Goal: Transaction & Acquisition: Purchase product/service

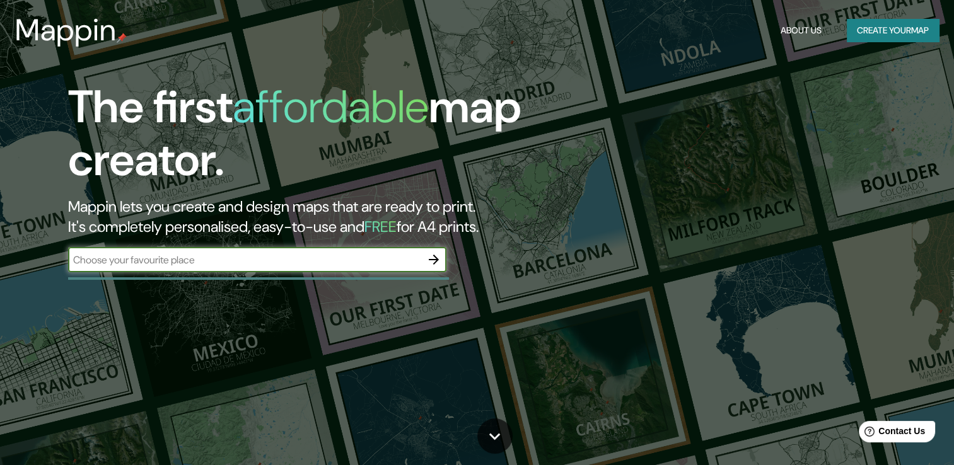
click at [866, 32] on button "Create your map" at bounding box center [893, 30] width 92 height 23
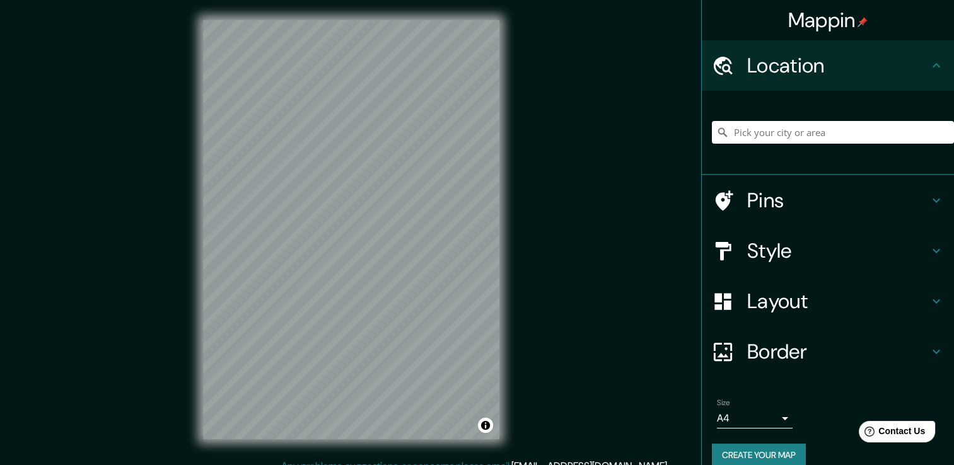
click at [930, 245] on icon at bounding box center [936, 250] width 15 height 15
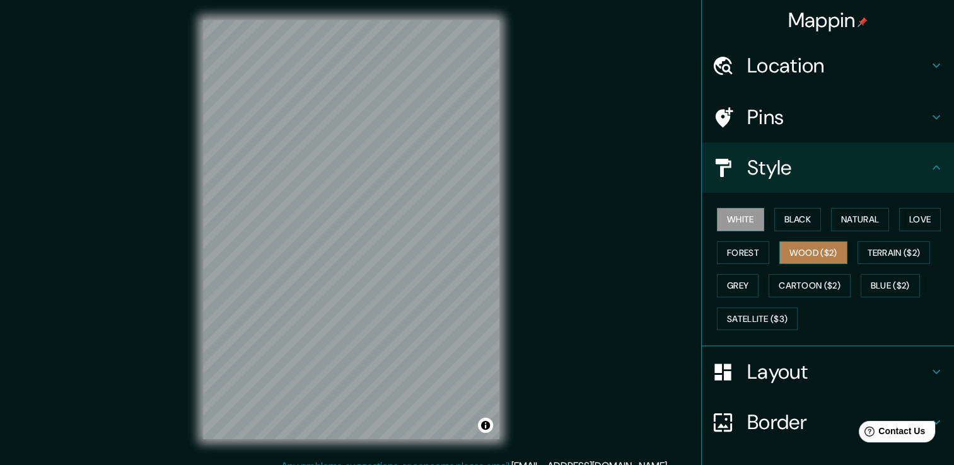
click at [802, 248] on button "Wood ($2)" at bounding box center [813, 253] width 68 height 23
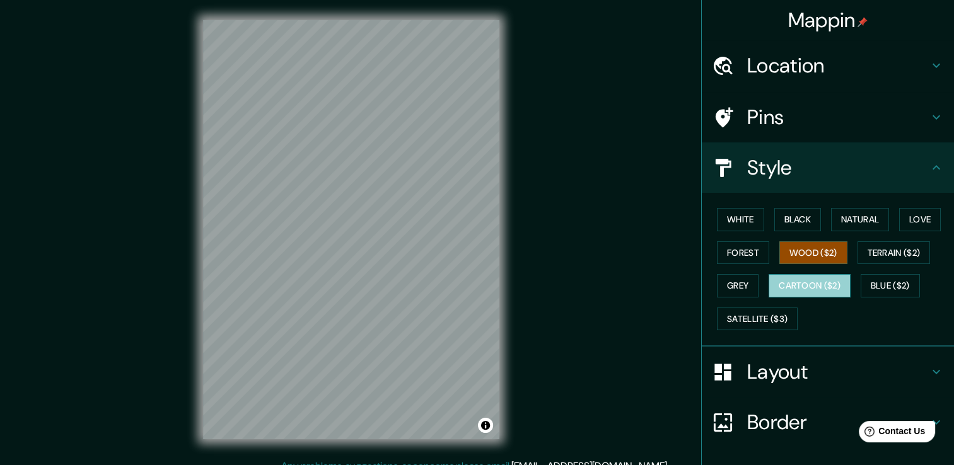
click at [840, 284] on button "Cartoon ($2)" at bounding box center [810, 285] width 82 height 23
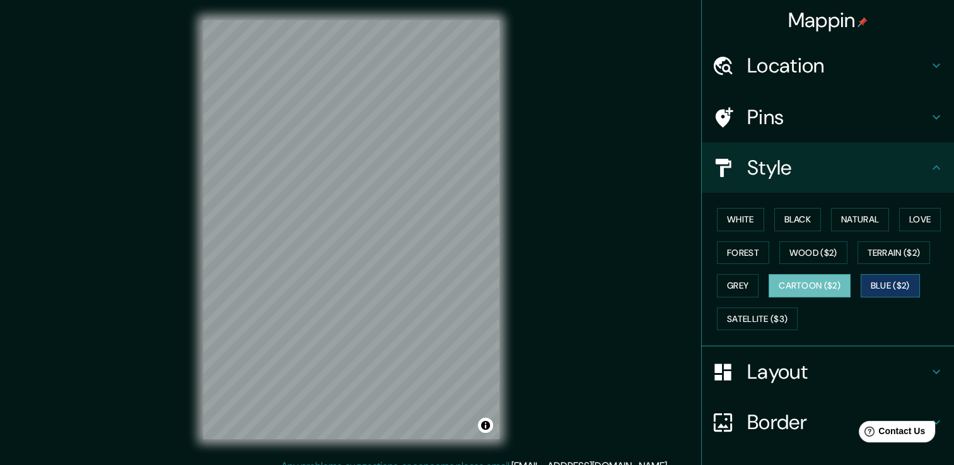
click at [863, 285] on button "Blue ($2)" at bounding box center [890, 285] width 59 height 23
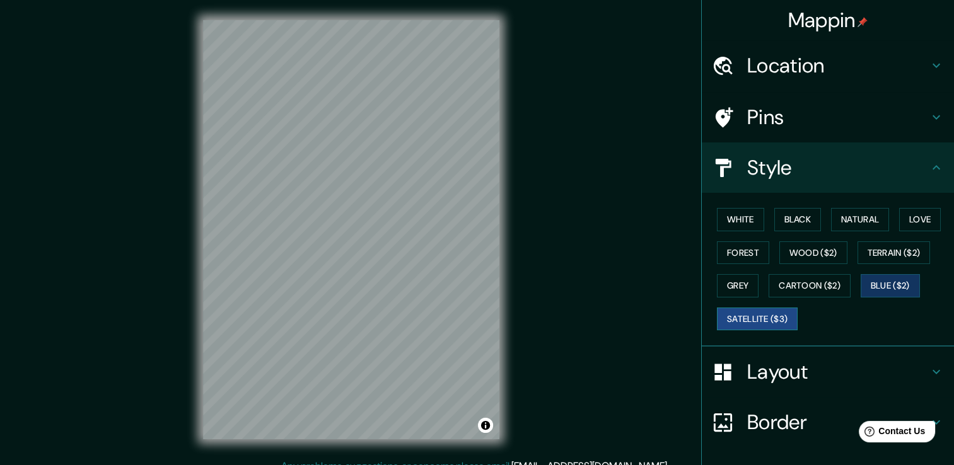
click at [755, 320] on button "Satellite ($3)" at bounding box center [757, 319] width 81 height 23
click at [738, 295] on button "Grey" at bounding box center [738, 285] width 42 height 23
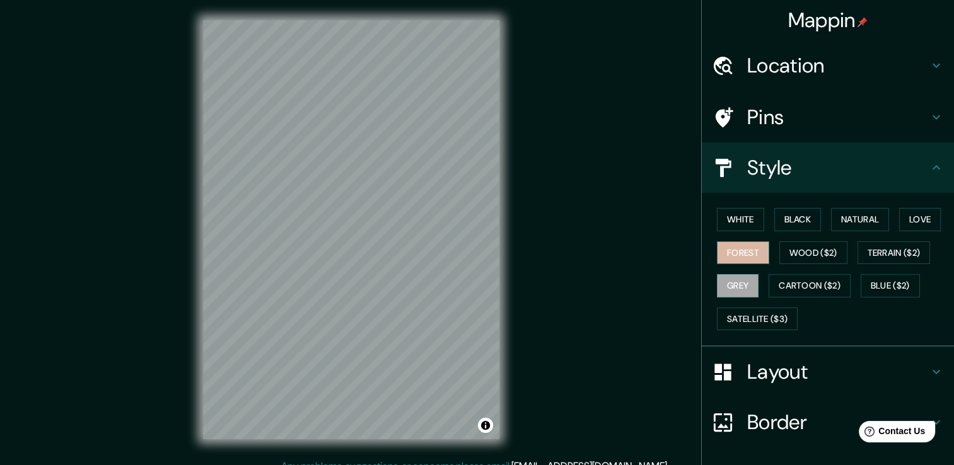
click at [739, 254] on button "Forest" at bounding box center [743, 253] width 52 height 23
click at [735, 215] on button "White" at bounding box center [740, 219] width 47 height 23
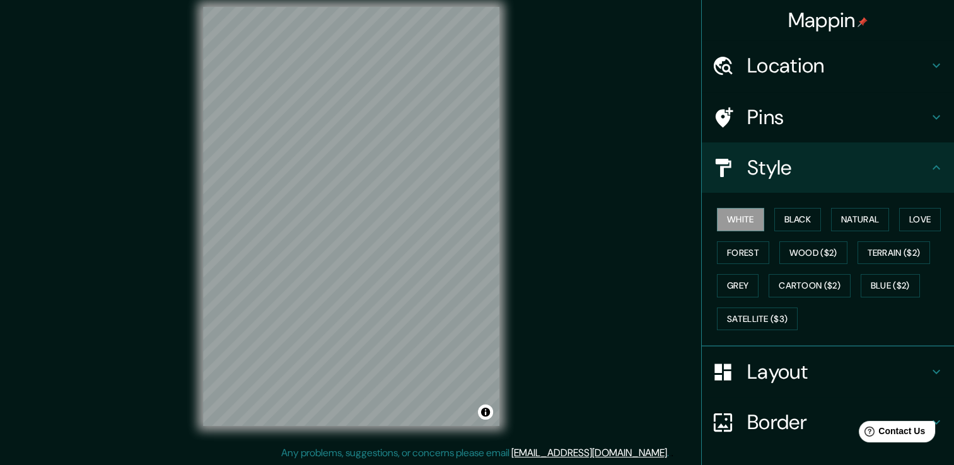
scroll to position [14, 0]
click at [792, 212] on button "Black" at bounding box center [797, 219] width 47 height 23
click at [850, 216] on button "Natural" at bounding box center [860, 219] width 58 height 23
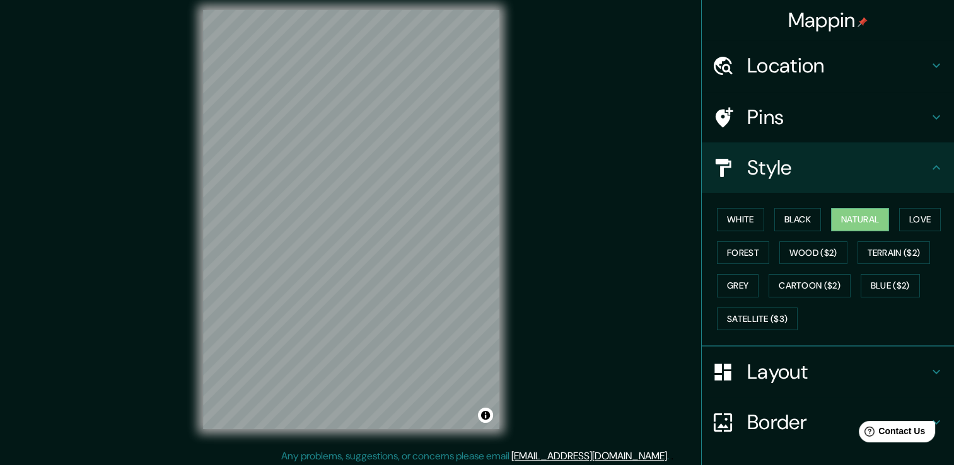
scroll to position [11, 0]
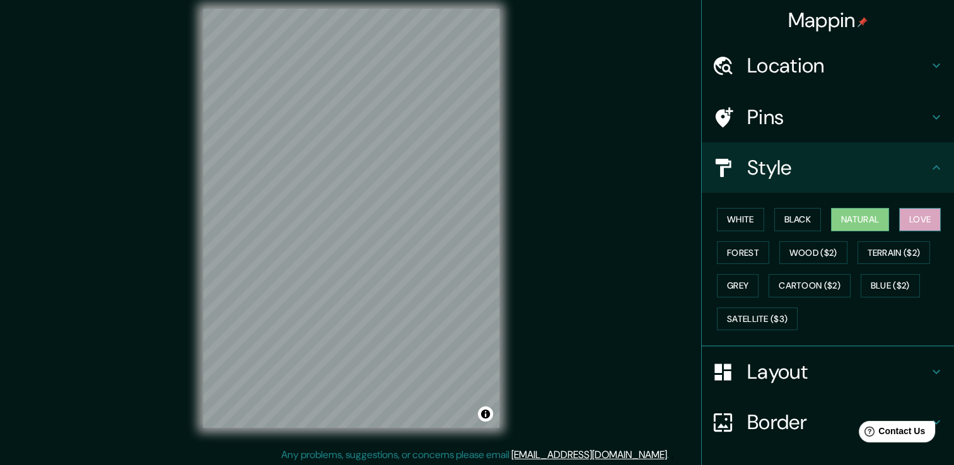
click at [903, 215] on button "Love" at bounding box center [920, 219] width 42 height 23
click at [737, 252] on button "Forest" at bounding box center [743, 253] width 52 height 23
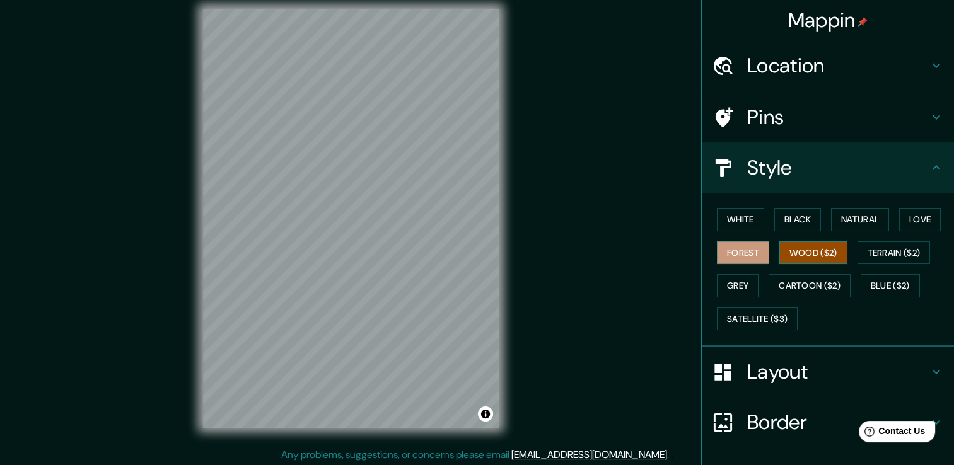
click at [810, 247] on button "Wood ($2)" at bounding box center [813, 253] width 68 height 23
click at [737, 254] on button "Forest" at bounding box center [743, 253] width 52 height 23
click at [725, 289] on button "Grey" at bounding box center [738, 285] width 42 height 23
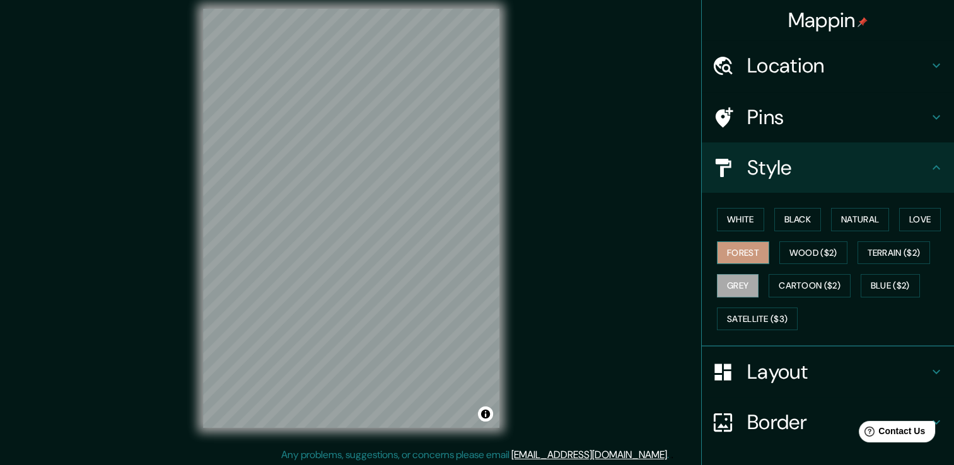
click at [735, 255] on button "Forest" at bounding box center [743, 253] width 52 height 23
